Goal: Transaction & Acquisition: Purchase product/service

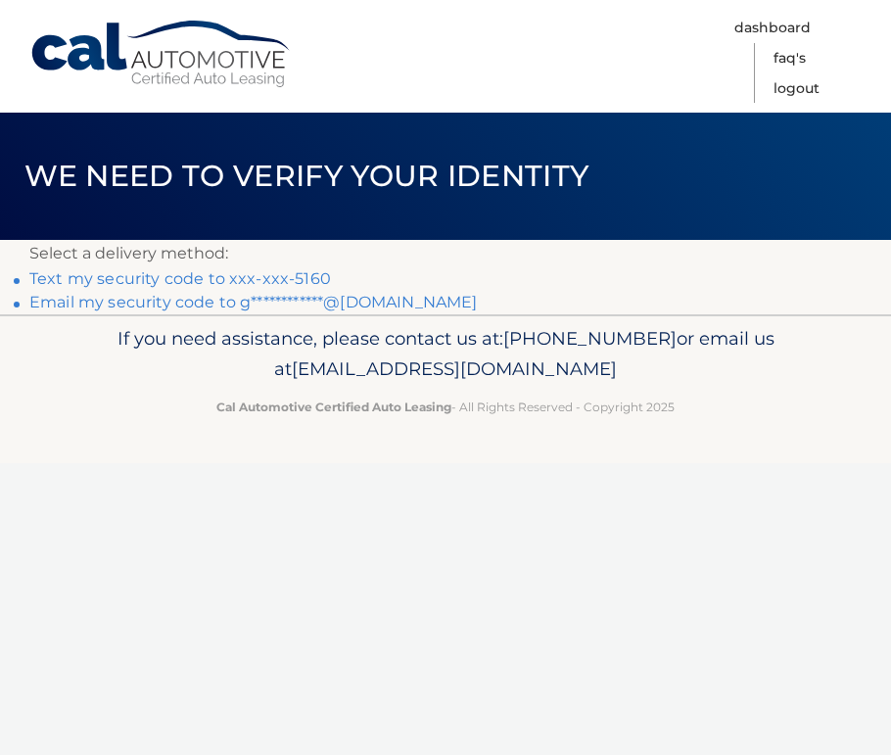
click at [137, 274] on link "Text my security code to xxx-xxx-5160" at bounding box center [180, 278] width 302 height 19
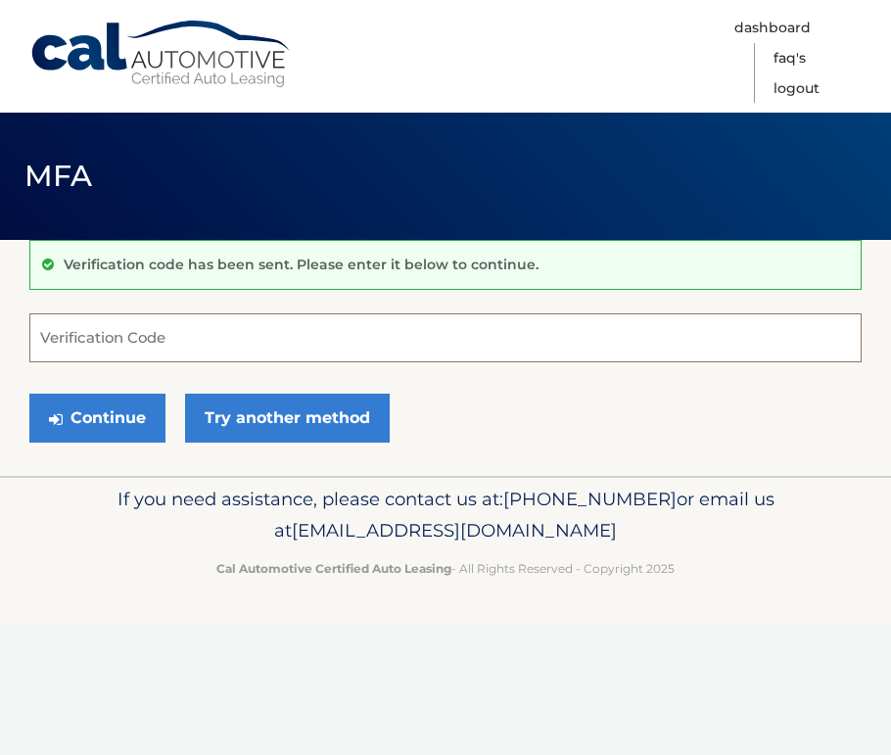
click at [118, 339] on input "Verification Code" at bounding box center [445, 337] width 832 height 49
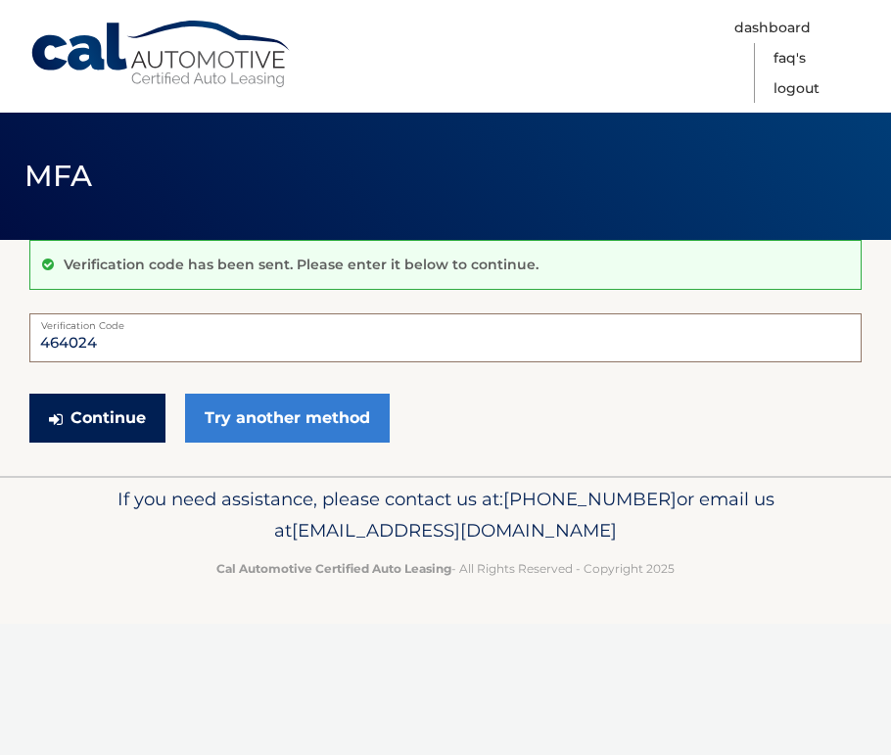
type input "464024"
click at [104, 410] on button "Continue" at bounding box center [97, 418] width 136 height 49
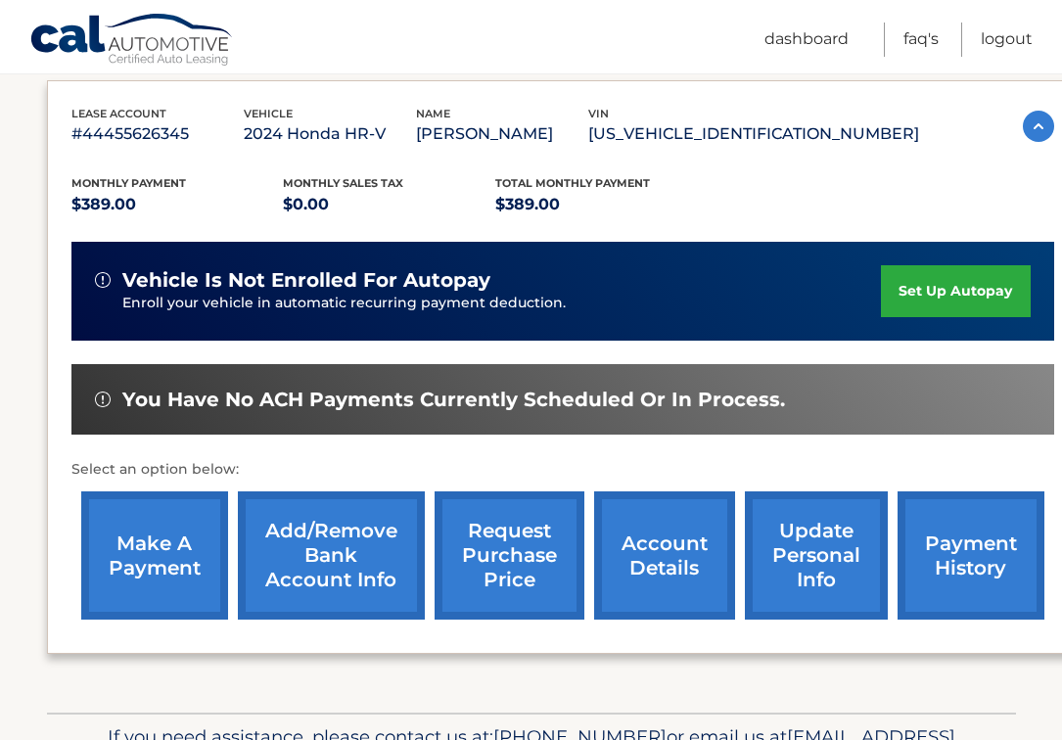
scroll to position [329, 0]
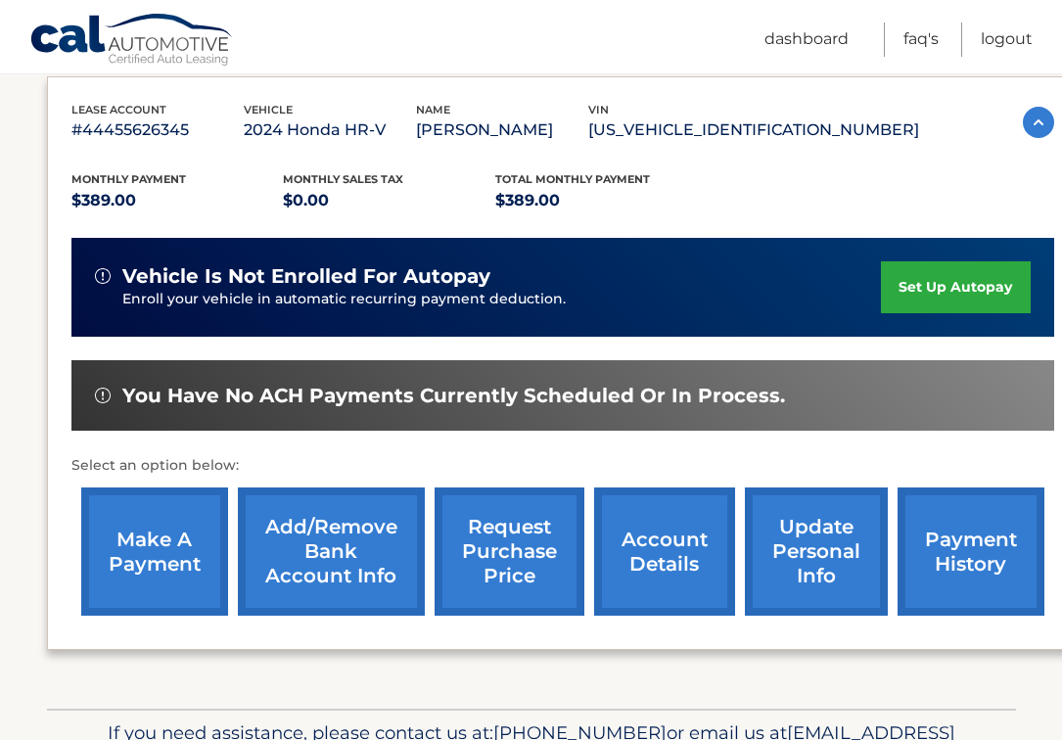
click at [134, 548] on link "make a payment" at bounding box center [154, 552] width 147 height 128
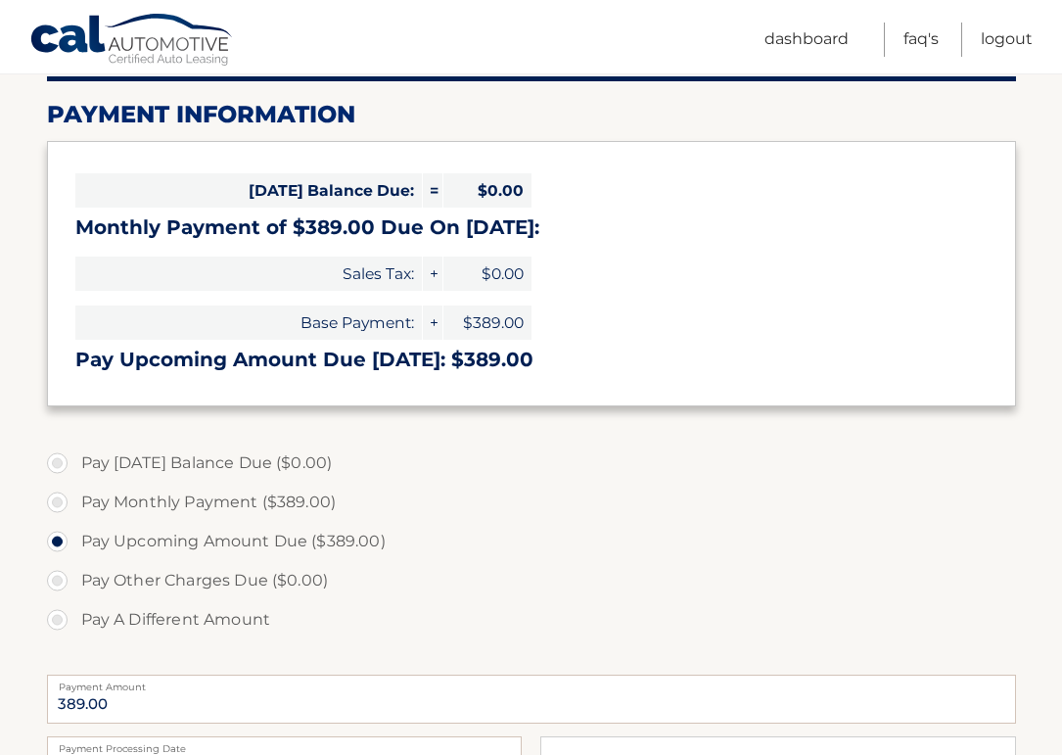
scroll to position [238, 0]
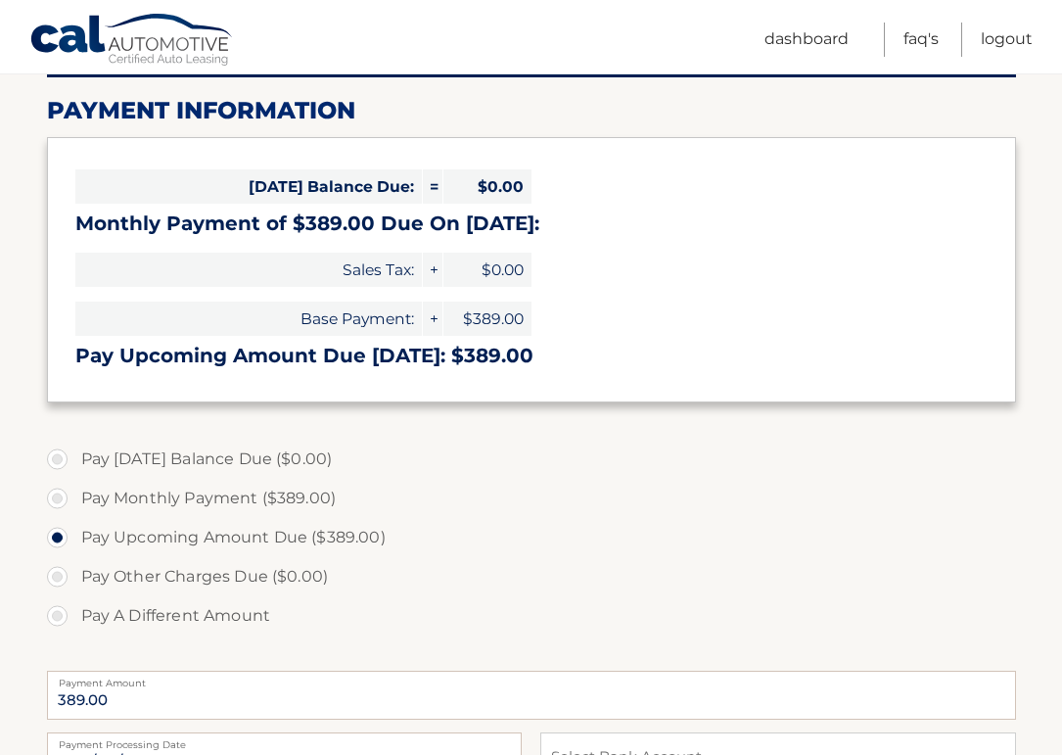
click at [60, 499] on label "Pay Monthly Payment ($389.00)" at bounding box center [531, 498] width 969 height 39
click at [60, 499] on input "Pay Monthly Payment ($389.00)" at bounding box center [65, 494] width 20 height 31
radio input "true"
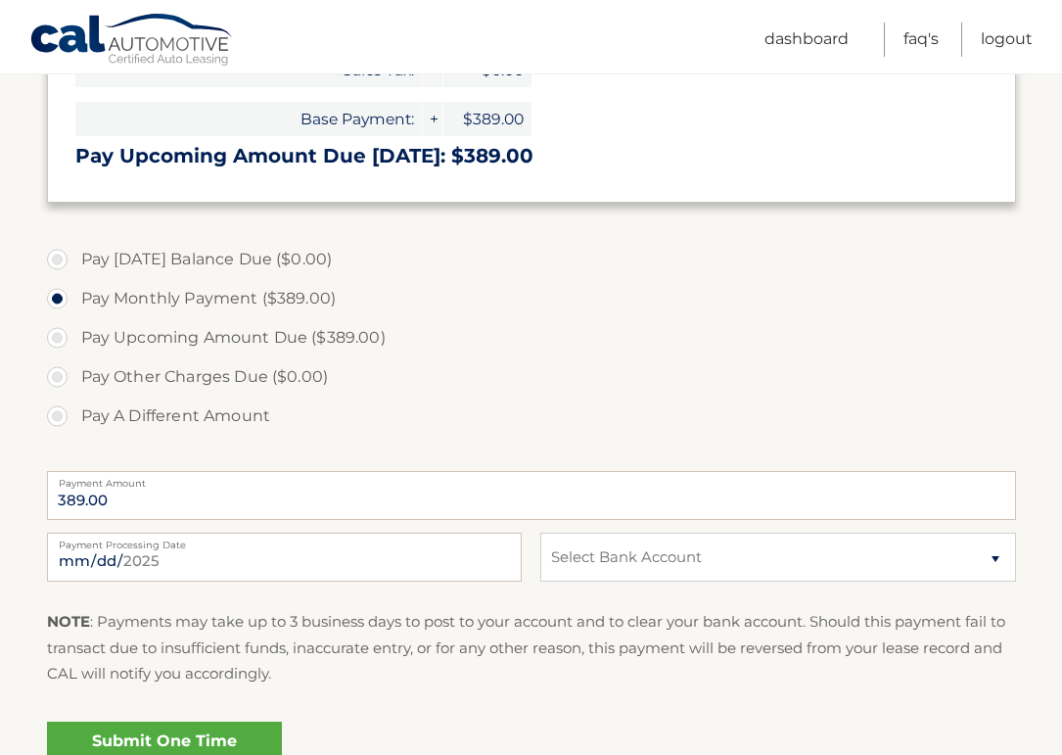
scroll to position [442, 0]
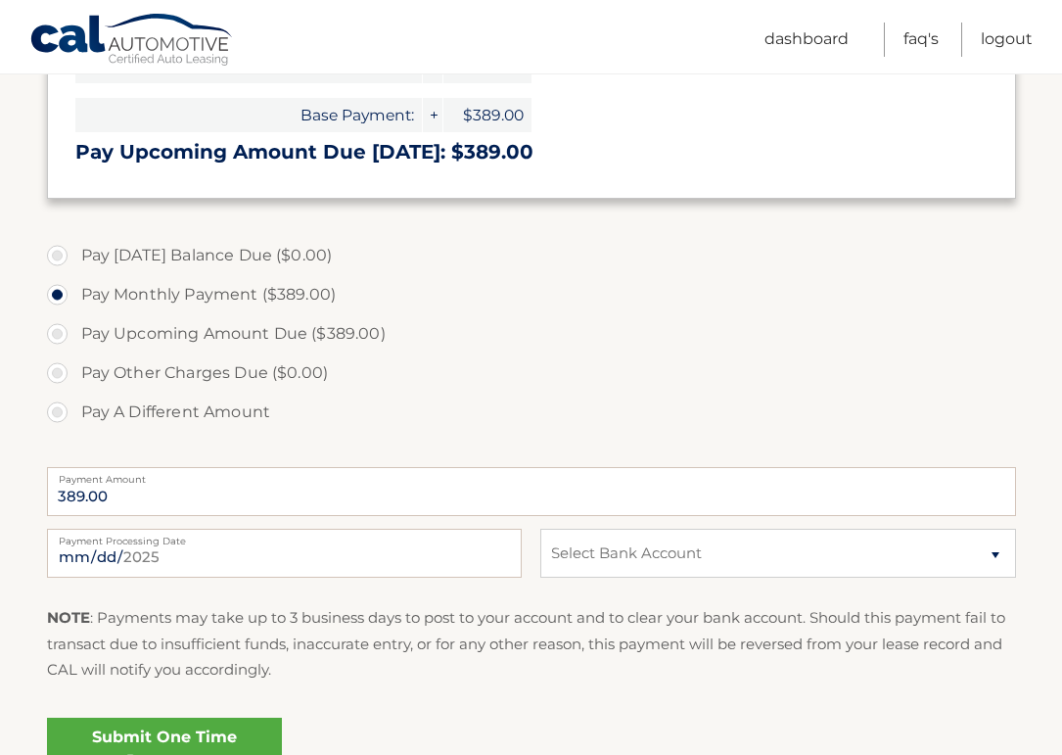
click at [58, 331] on label "Pay Upcoming Amount Due ($389.00)" at bounding box center [531, 333] width 969 height 39
click at [58, 331] on input "Pay Upcoming Amount Due ($389.00)" at bounding box center [65, 329] width 20 height 31
radio input "true"
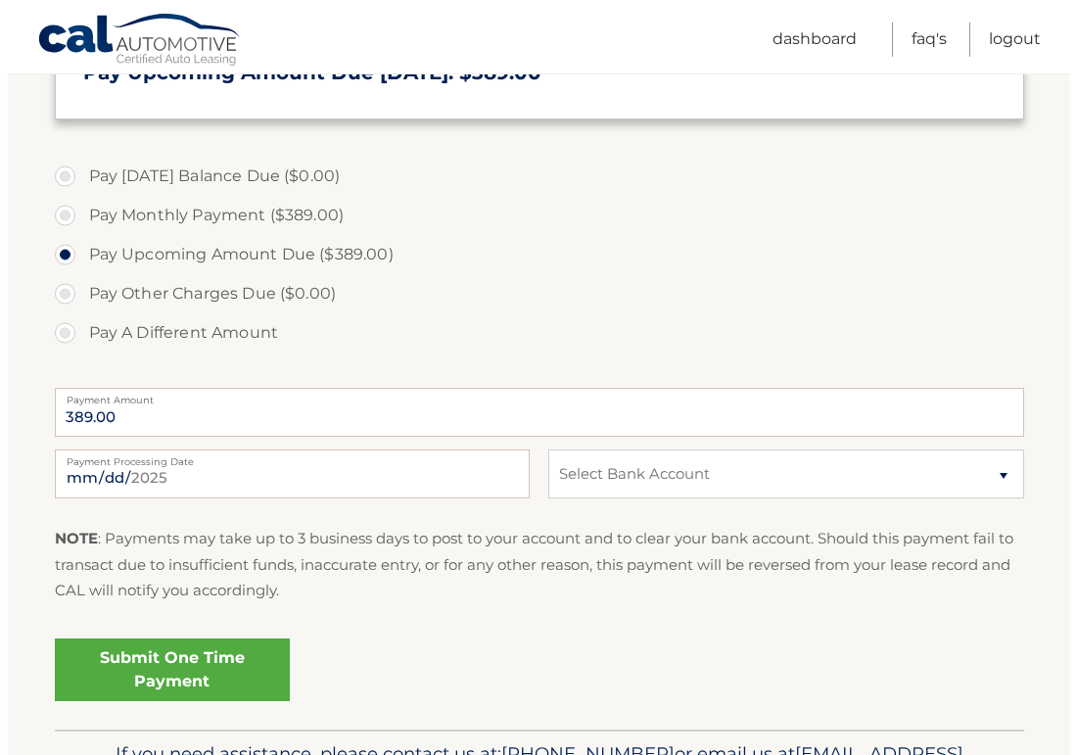
scroll to position [533, 0]
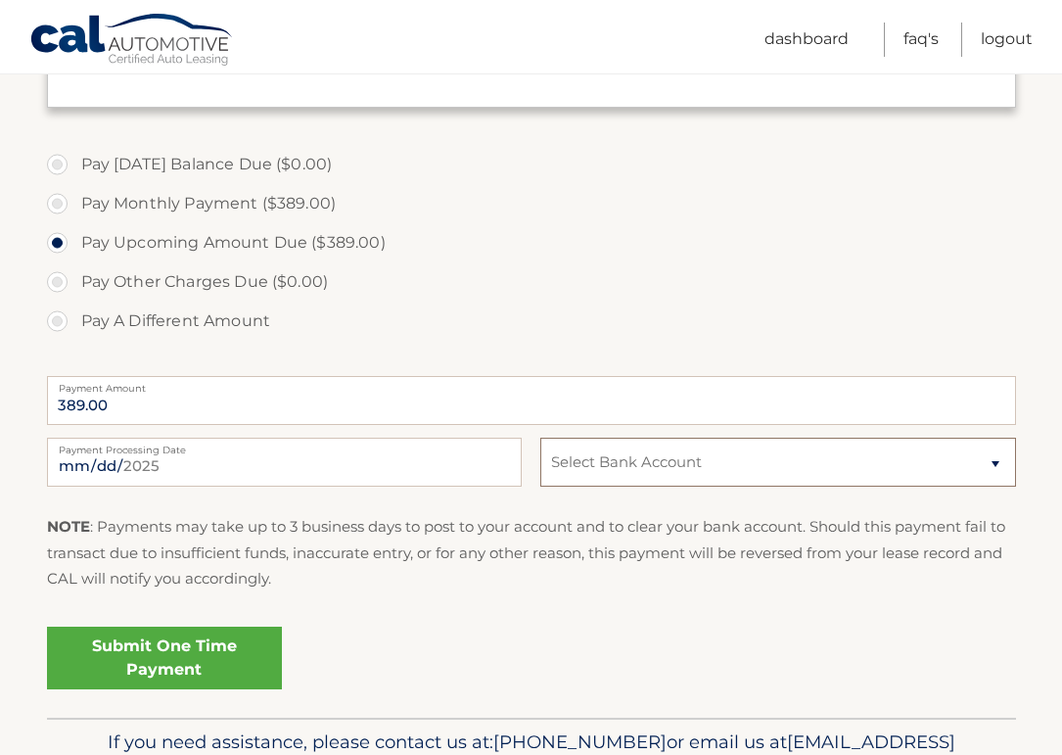
click at [995, 456] on select "Select Bank Account Checking TD BANK NA *****9444 Checking MUNICIPAL CREDIT UNI…" at bounding box center [777, 462] width 475 height 49
select select "ZjkyNTdhYTMtNjRmNi00YWNhLTg0YWItMWVhYjdiZTM5NWQ0"
click at [540, 438] on select "Select Bank Account Checking TD BANK NA *****9444 Checking MUNICIPAL CREDIT UNI…" at bounding box center [777, 462] width 475 height 49
click at [180, 644] on link "Submit One Time Payment" at bounding box center [164, 658] width 235 height 63
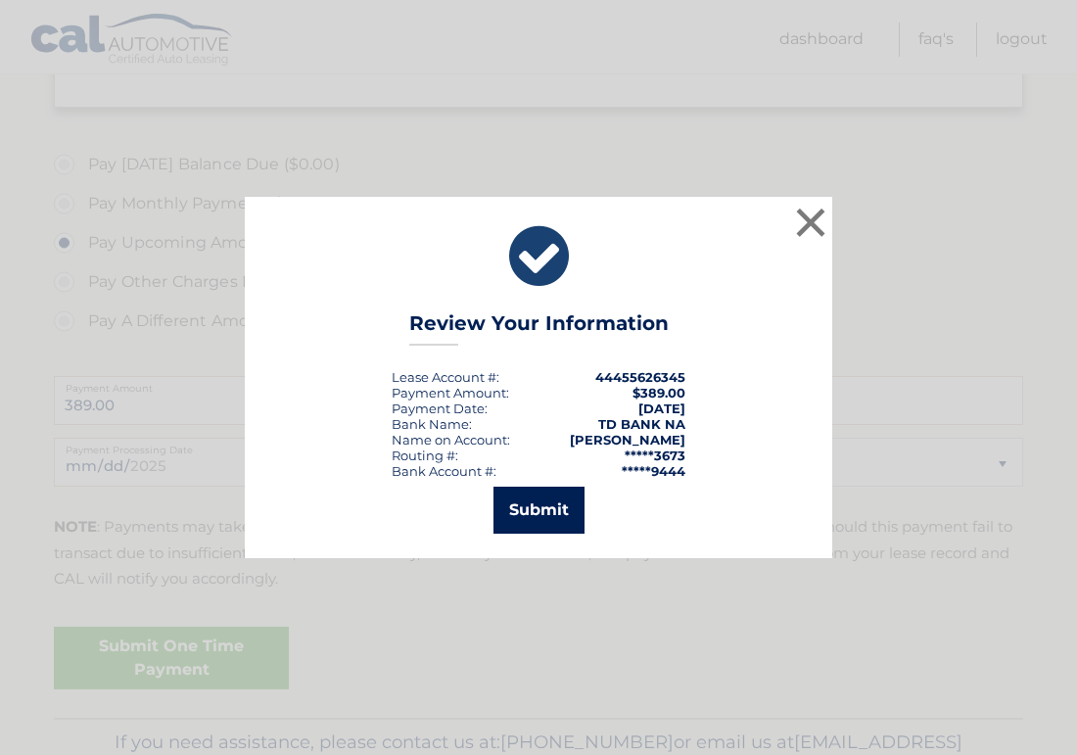
click at [544, 509] on button "Submit" at bounding box center [538, 510] width 91 height 47
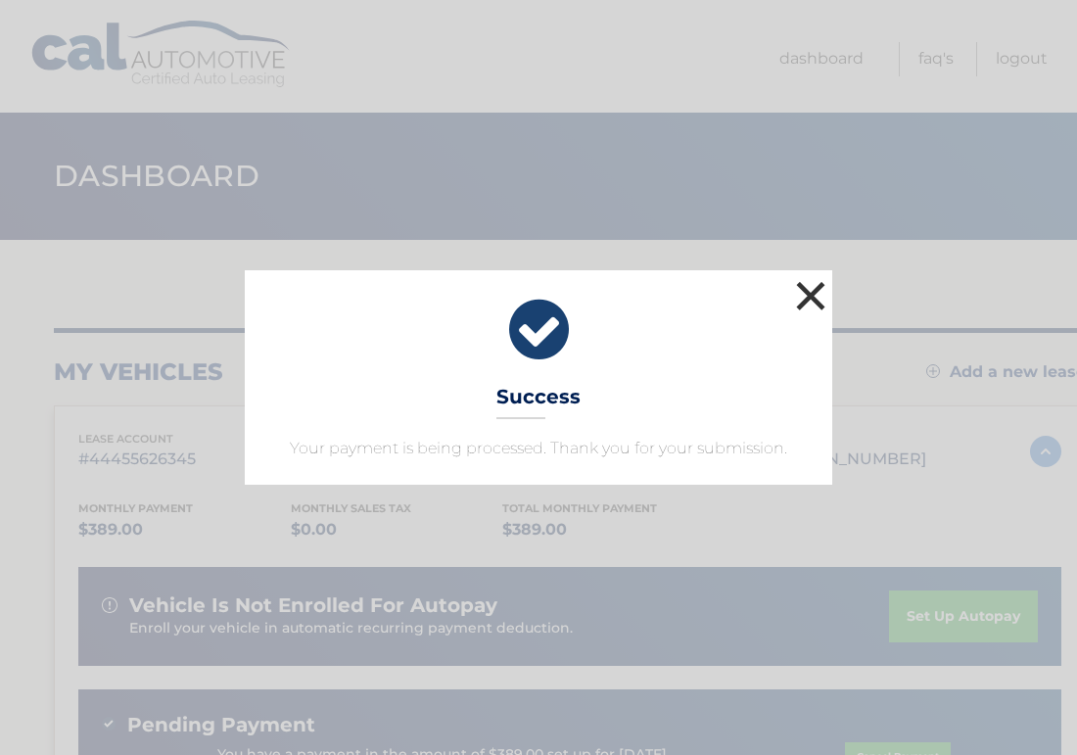
click at [809, 294] on button "×" at bounding box center [810, 295] width 39 height 39
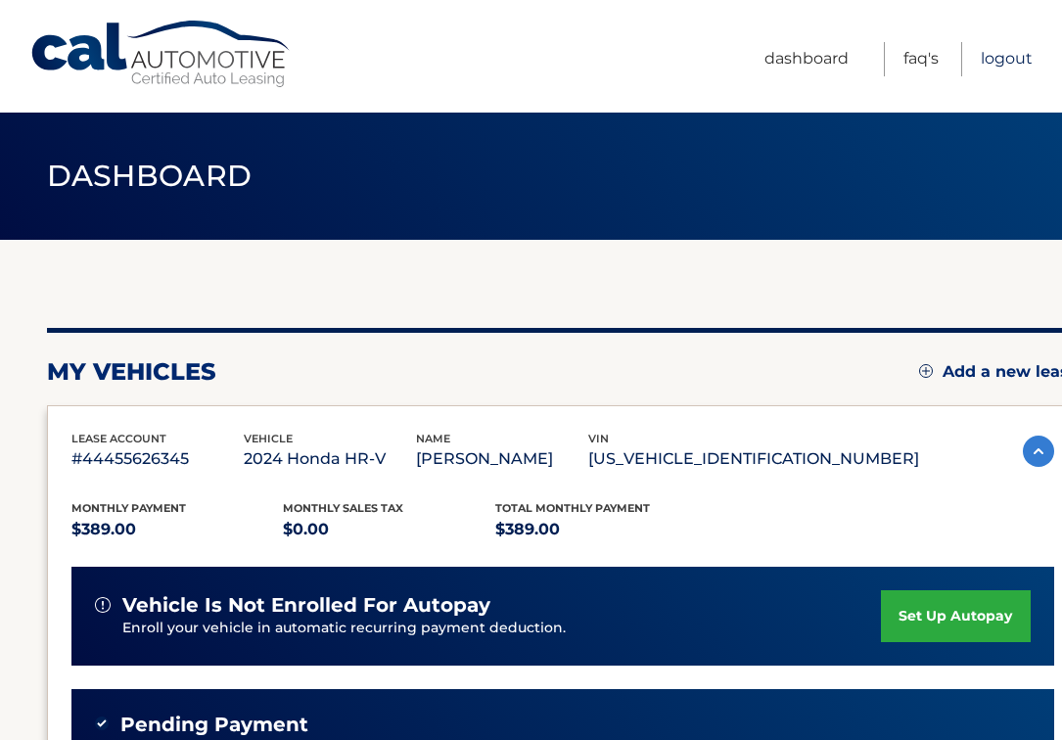
click at [989, 59] on link "Logout" at bounding box center [1007, 59] width 52 height 34
